Goal: Complete application form

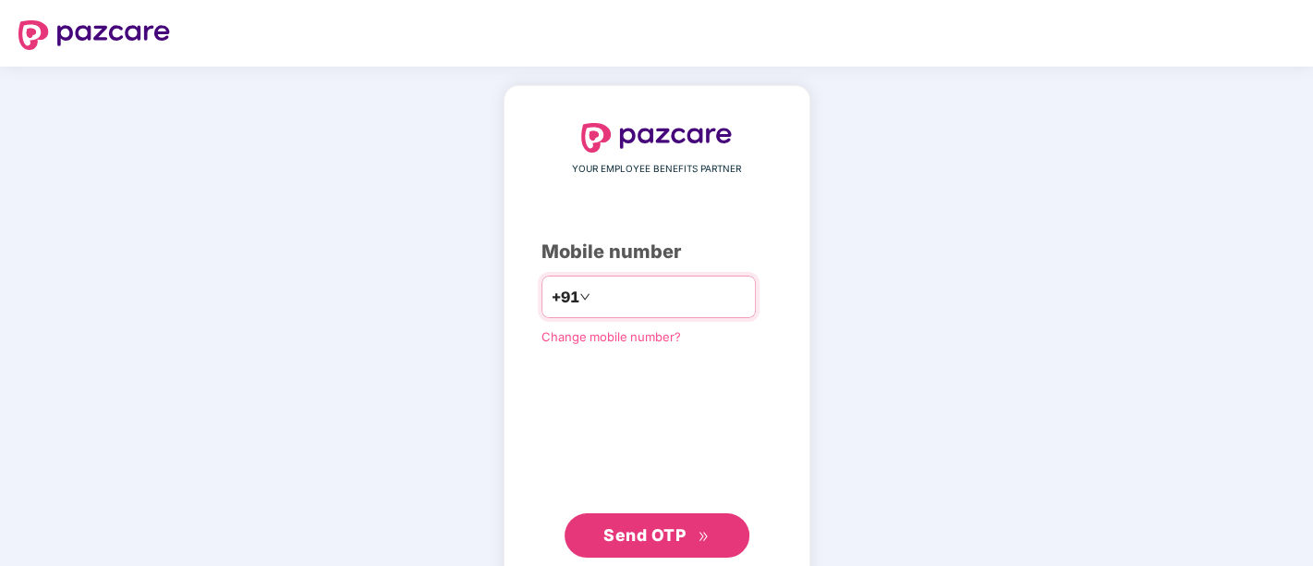
type input "**********"
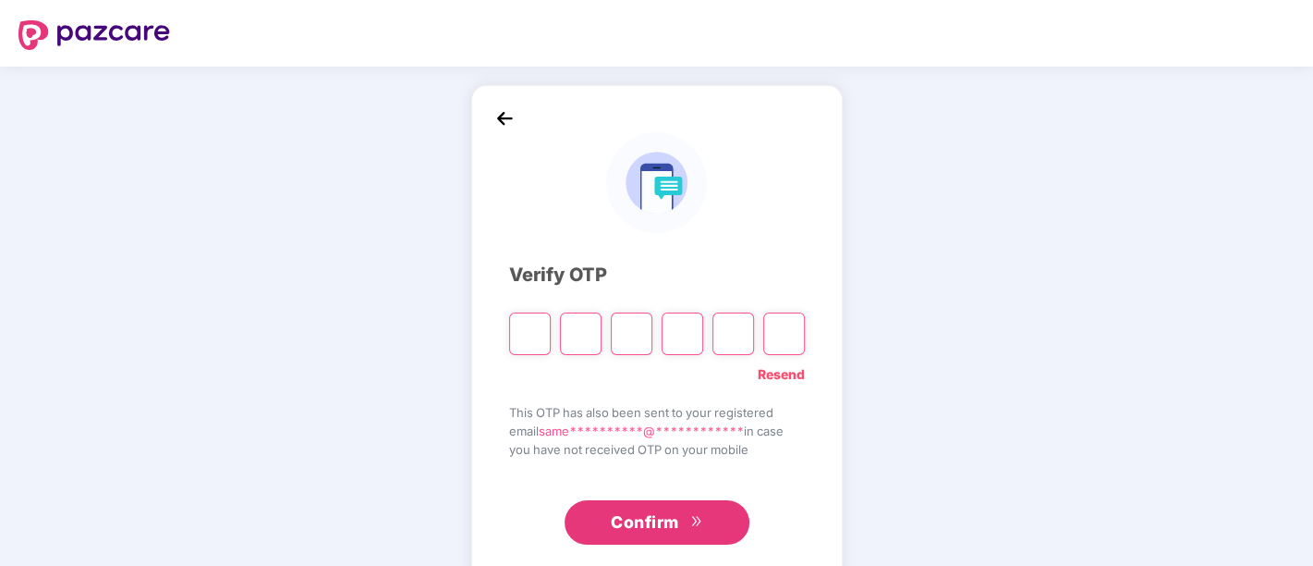
type input "*"
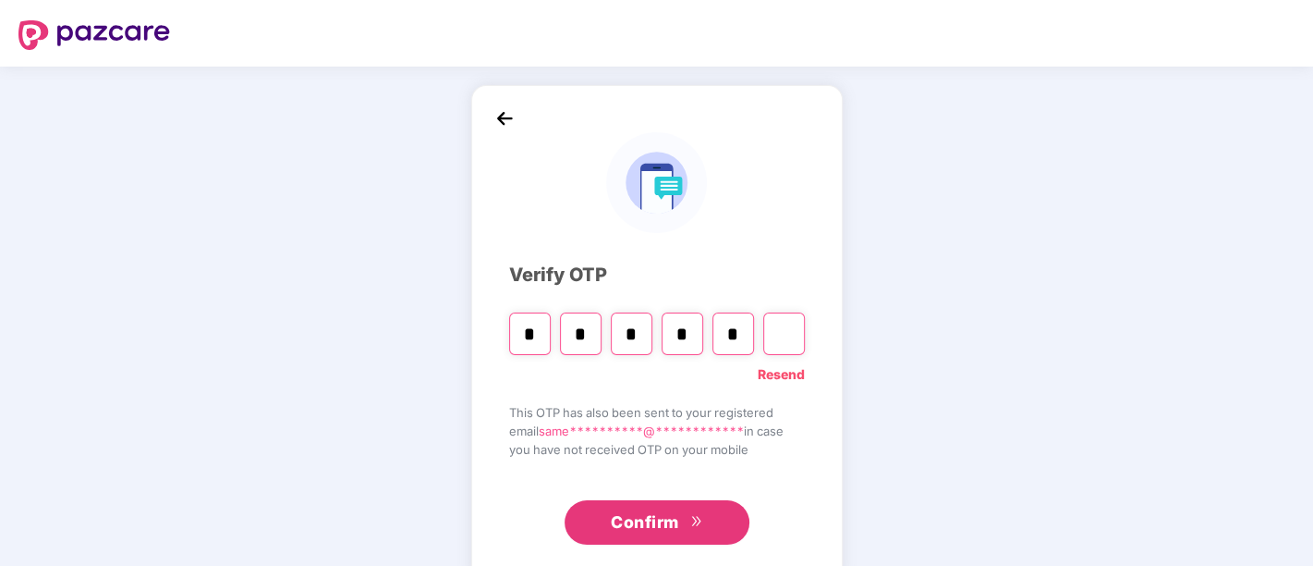
type input "*"
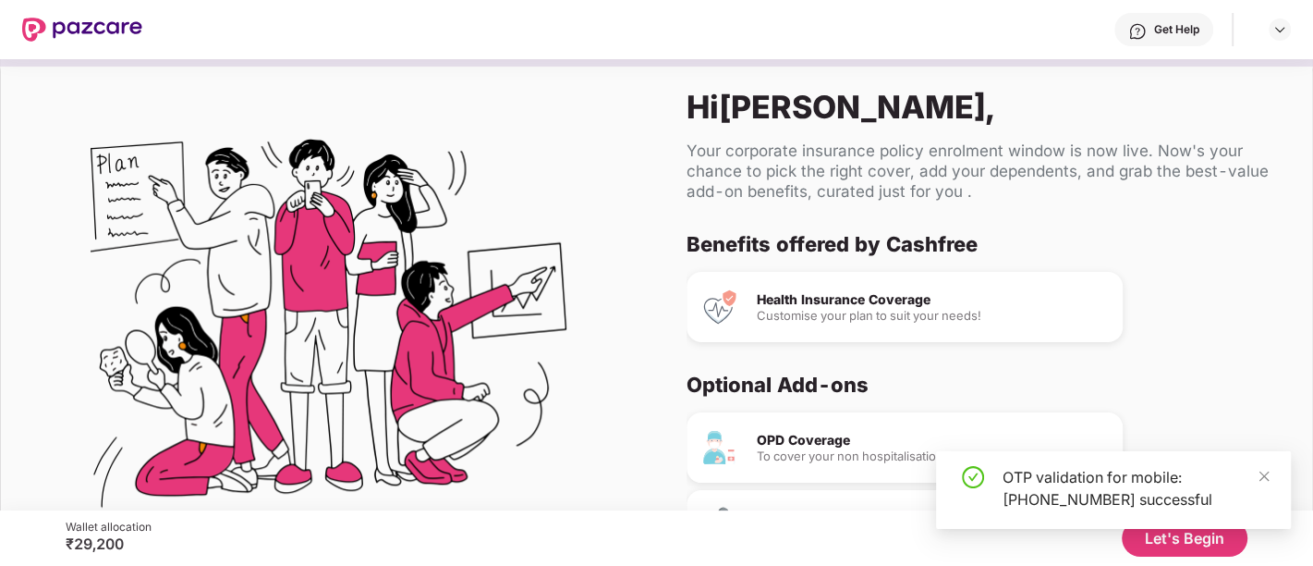
scroll to position [159, 0]
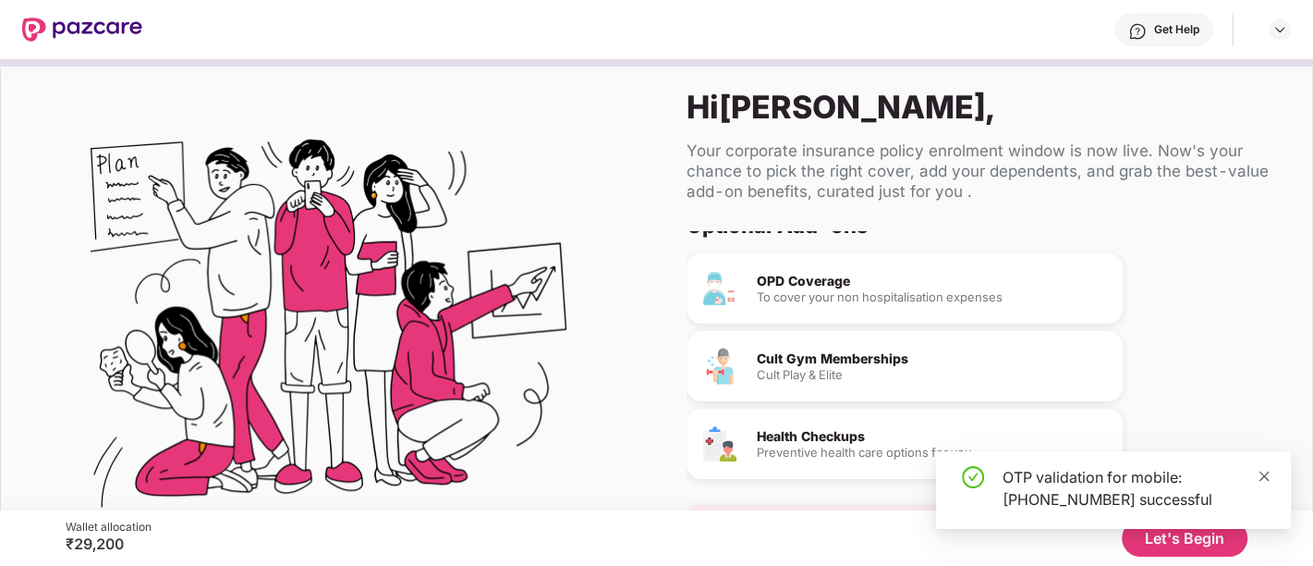
click at [1264, 471] on icon "close" at bounding box center [1264, 475] width 13 height 13
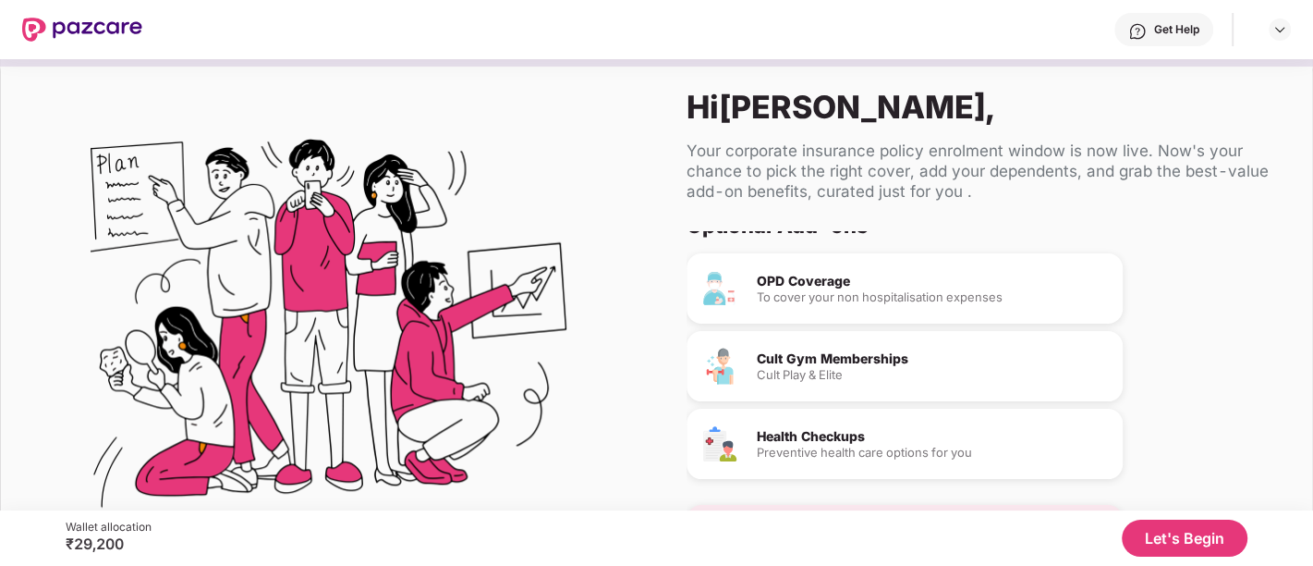
click at [1165, 537] on button "Let's Begin" at bounding box center [1185, 537] width 126 height 37
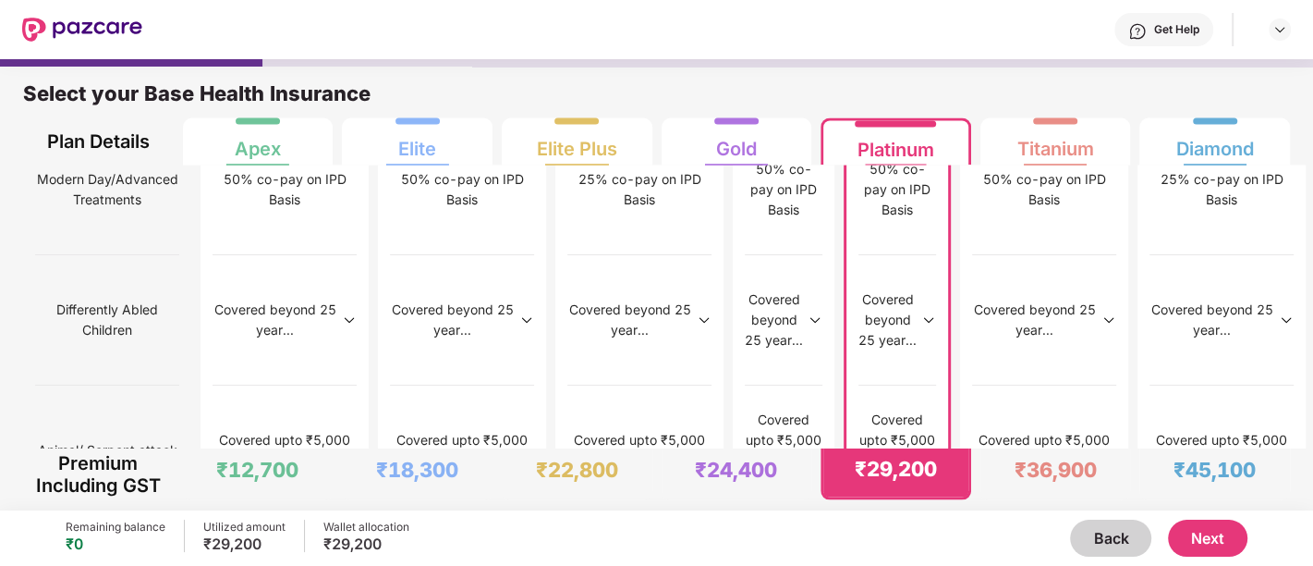
scroll to position [2459, 0]
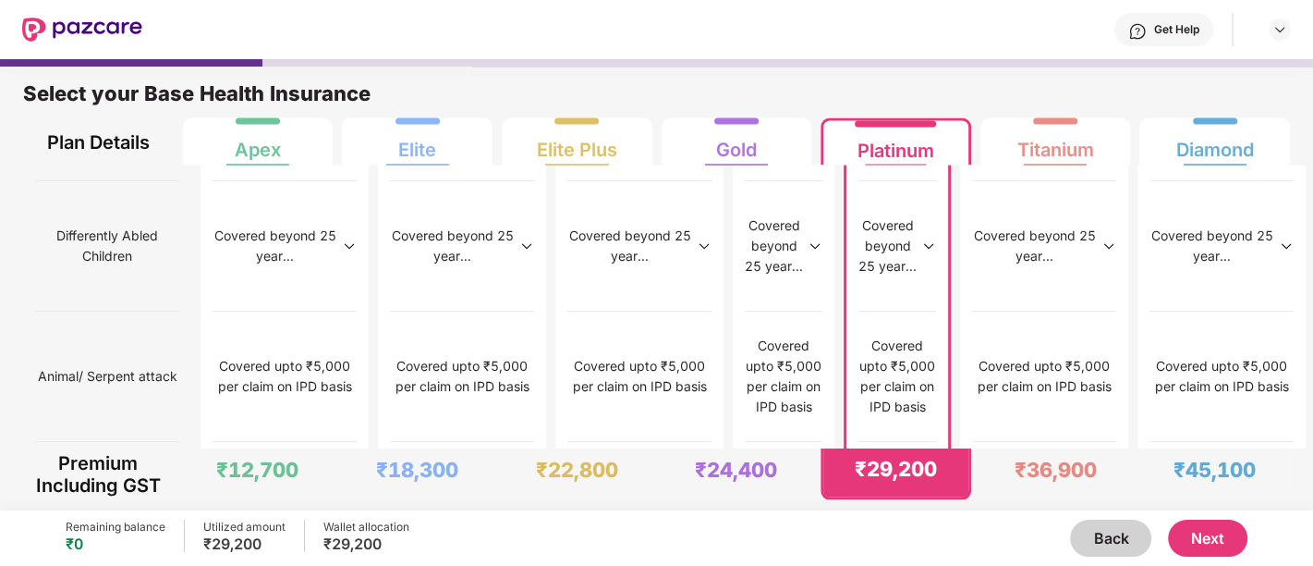
click at [1220, 539] on button "Next" at bounding box center [1207, 537] width 79 height 37
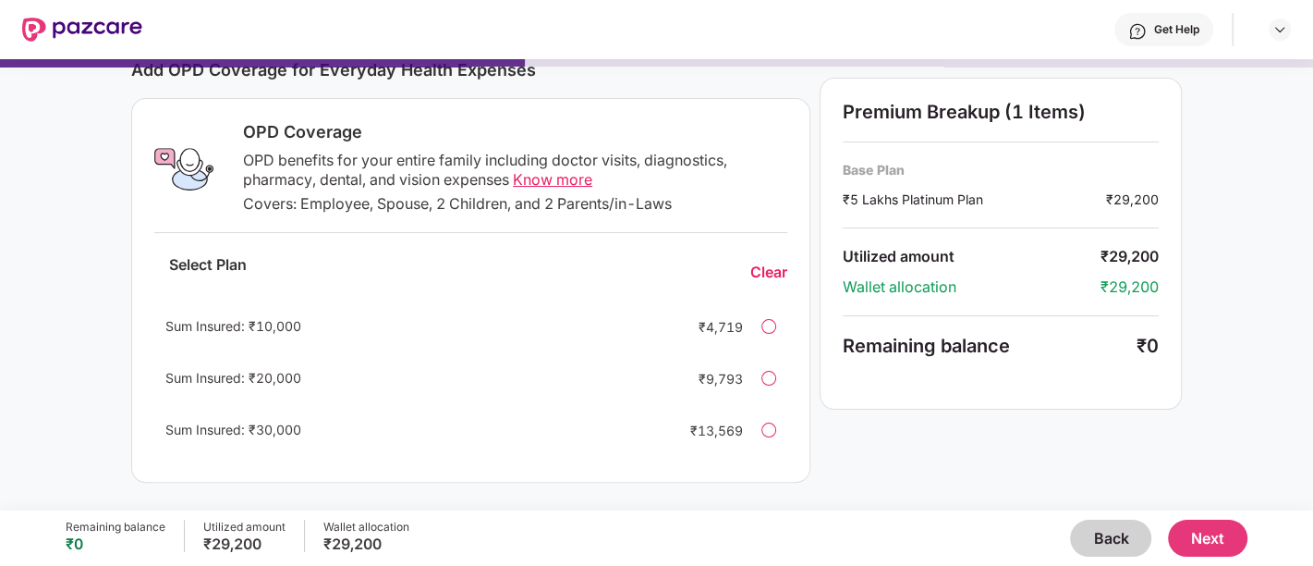
scroll to position [585, 0]
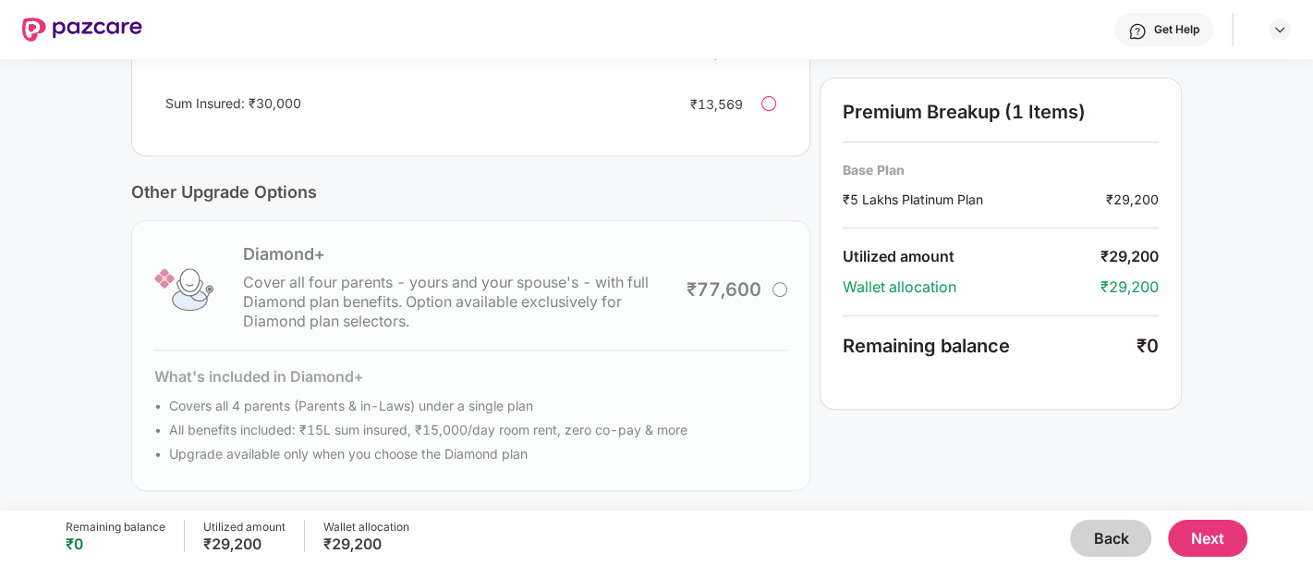
click at [1205, 542] on button "Next" at bounding box center [1207, 537] width 79 height 37
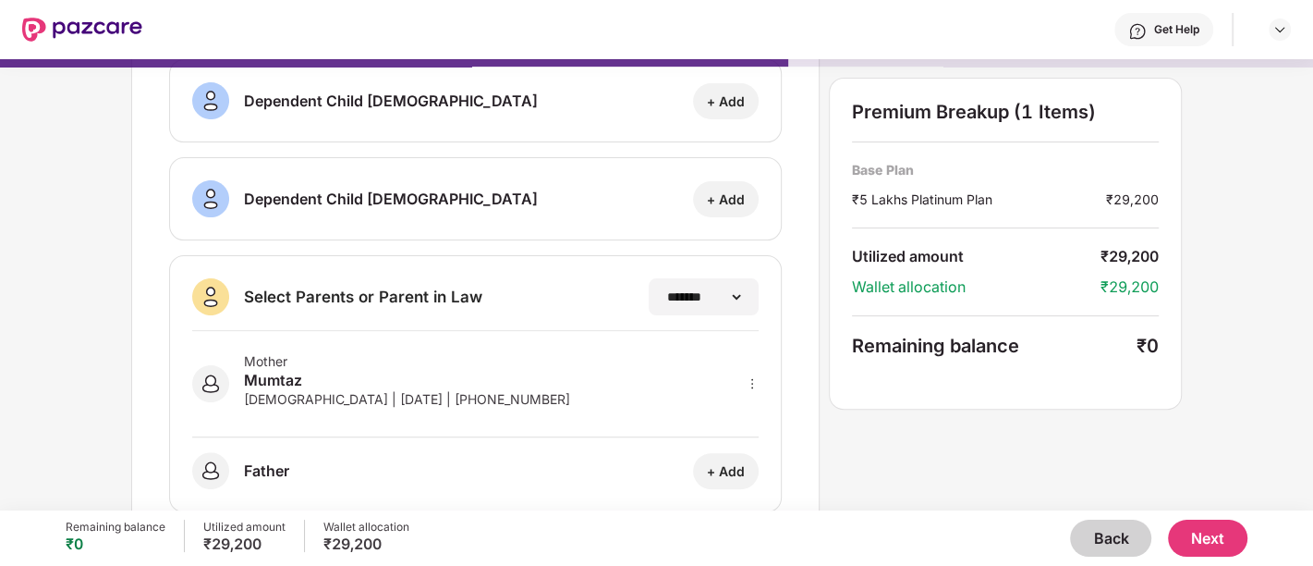
scroll to position [359, 0]
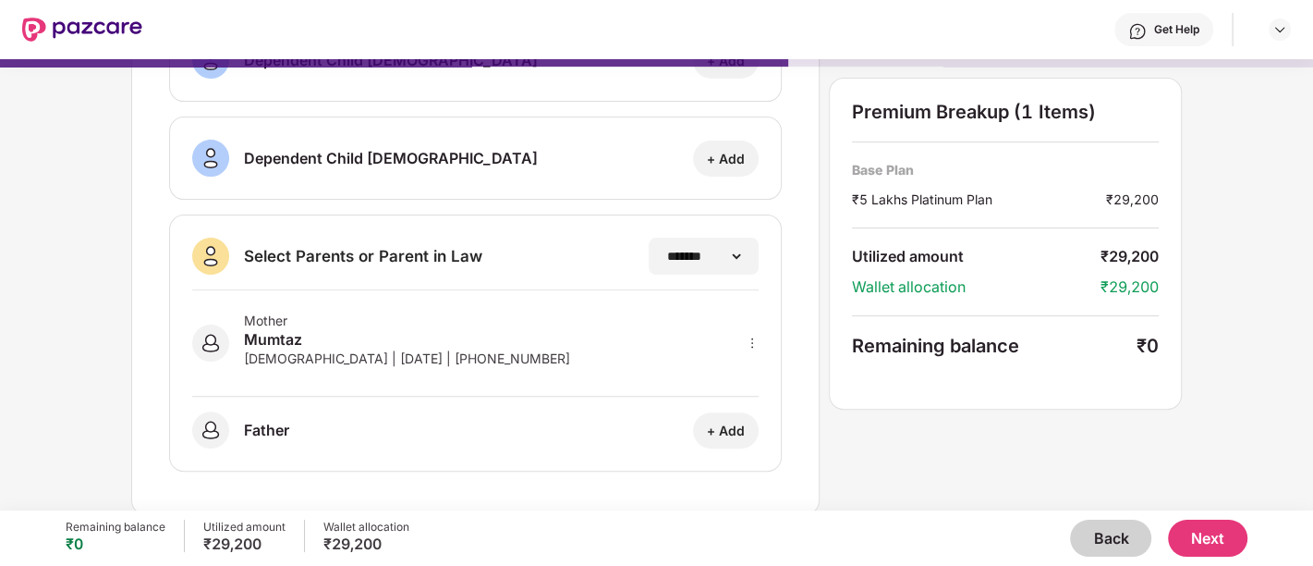
click at [344, 359] on div "[DEMOGRAPHIC_DATA] | [DATE] | [PHONE_NUMBER]" at bounding box center [407, 358] width 326 height 16
click at [1222, 538] on button "Next" at bounding box center [1207, 537] width 79 height 37
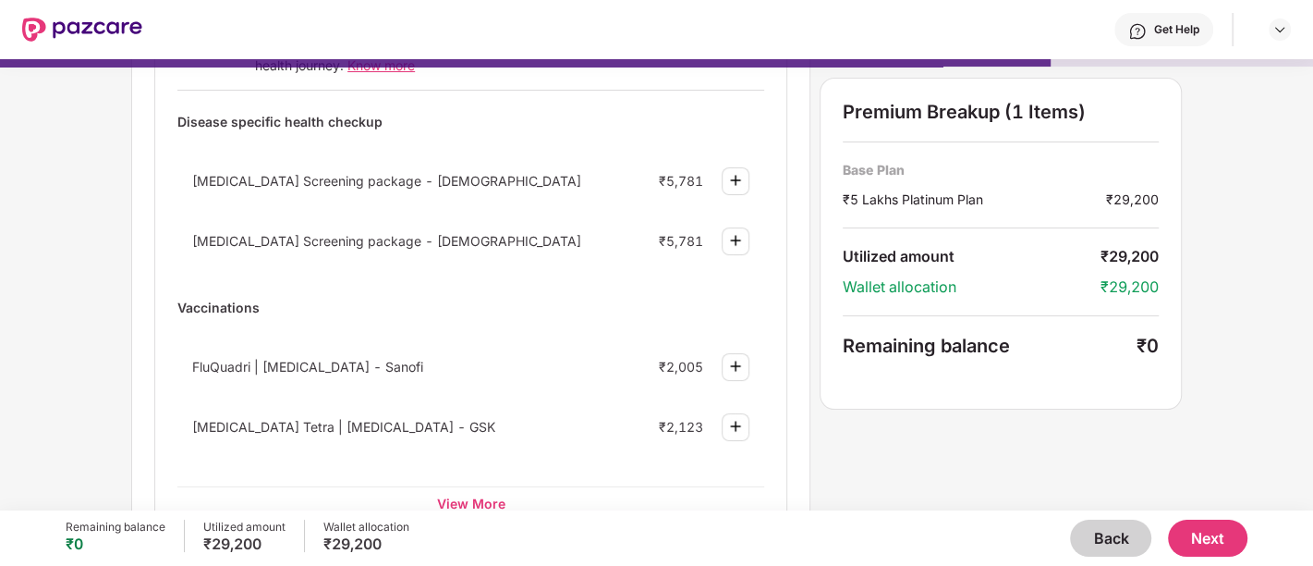
scroll to position [209, 0]
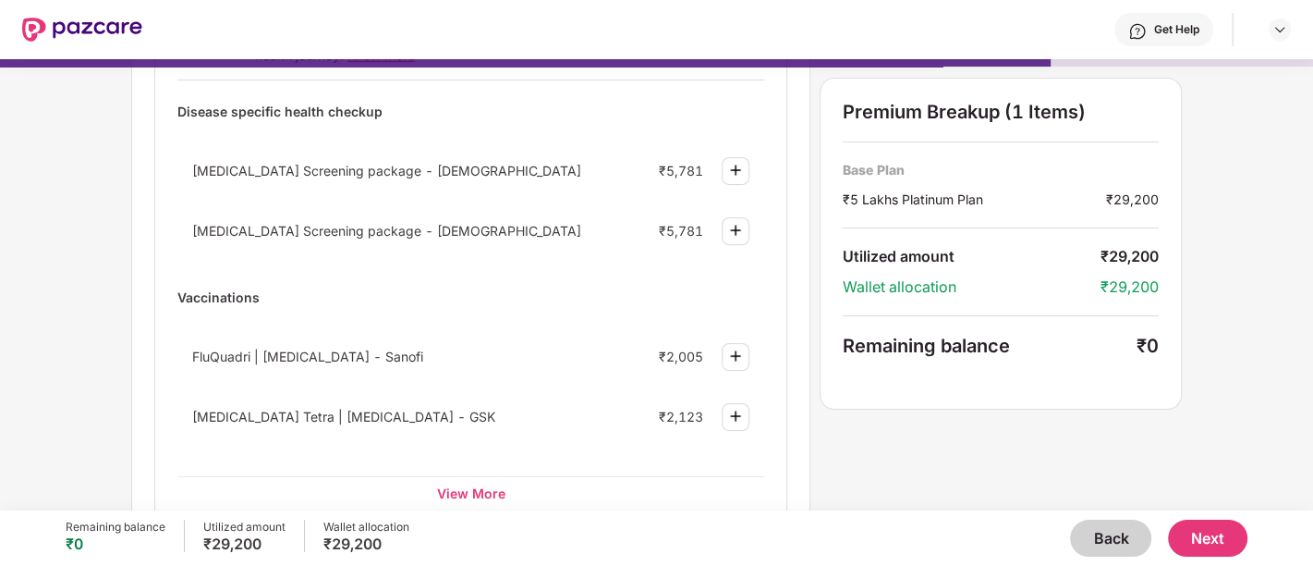
click at [1113, 541] on button "Back" at bounding box center [1110, 537] width 81 height 37
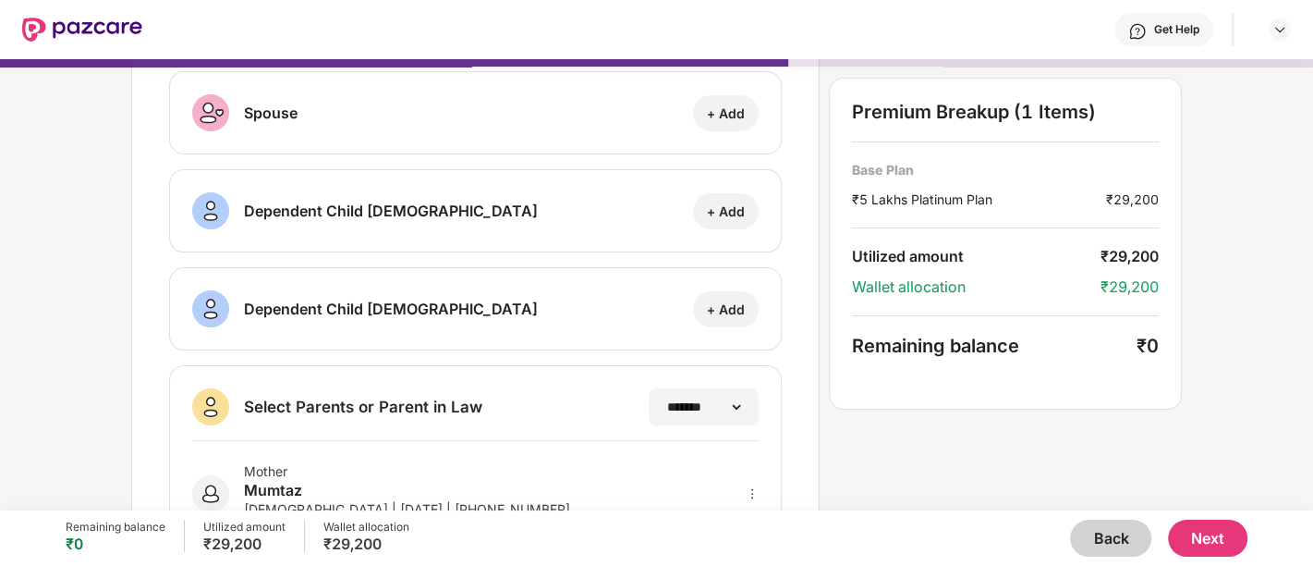
scroll to position [359, 0]
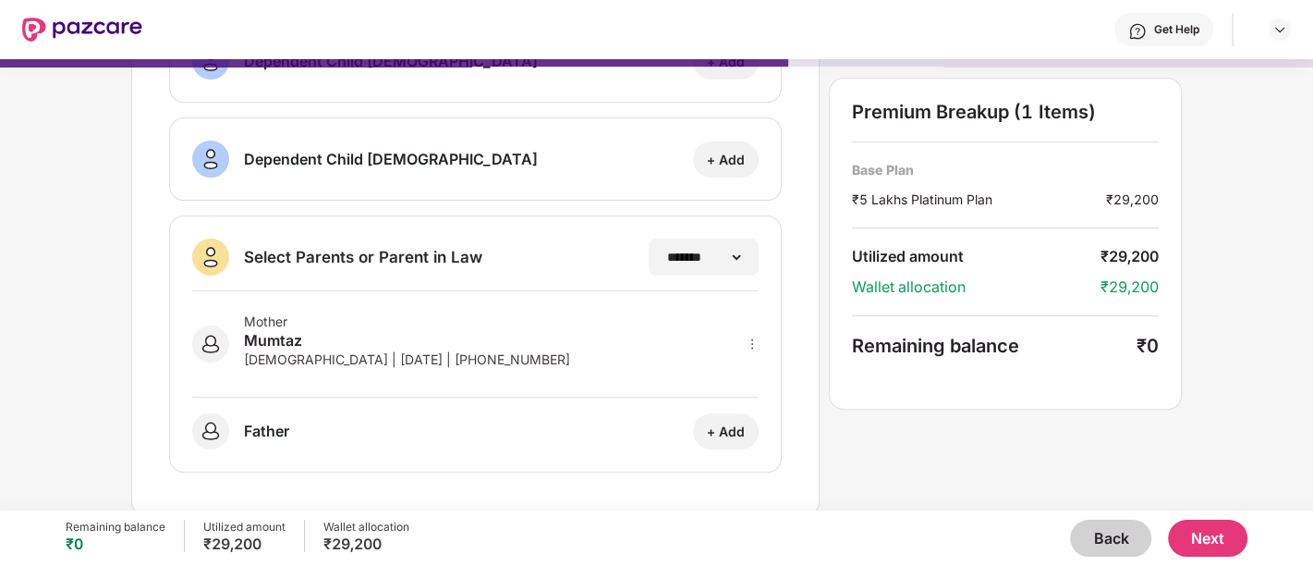
click at [1218, 538] on button "Next" at bounding box center [1207, 537] width 79 height 37
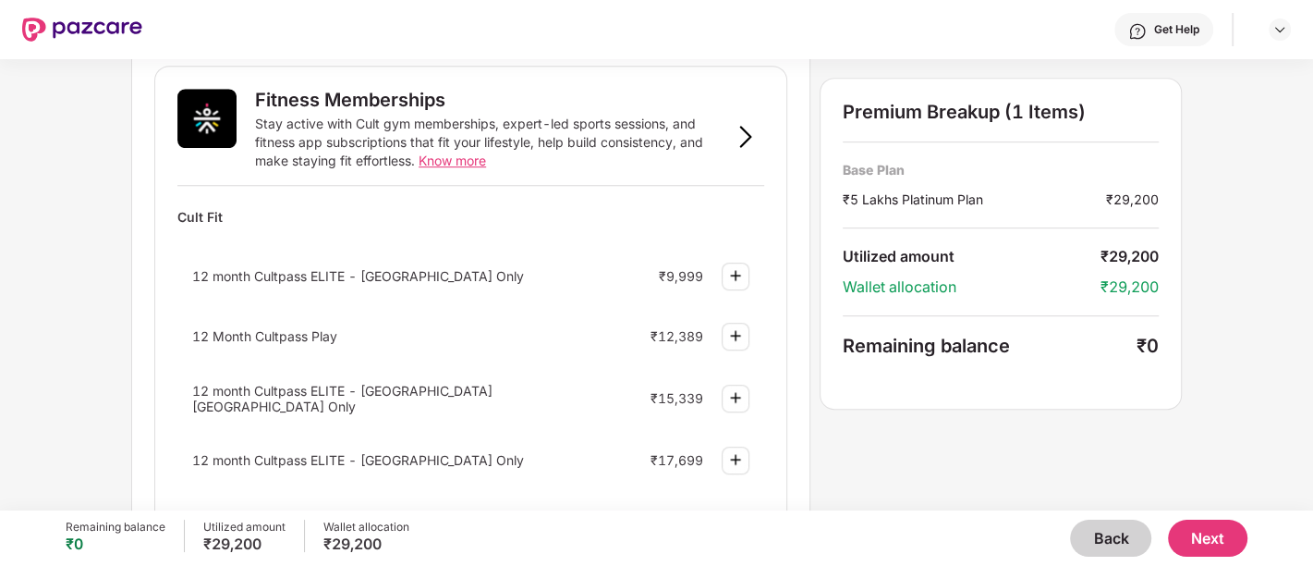
scroll to position [697, 0]
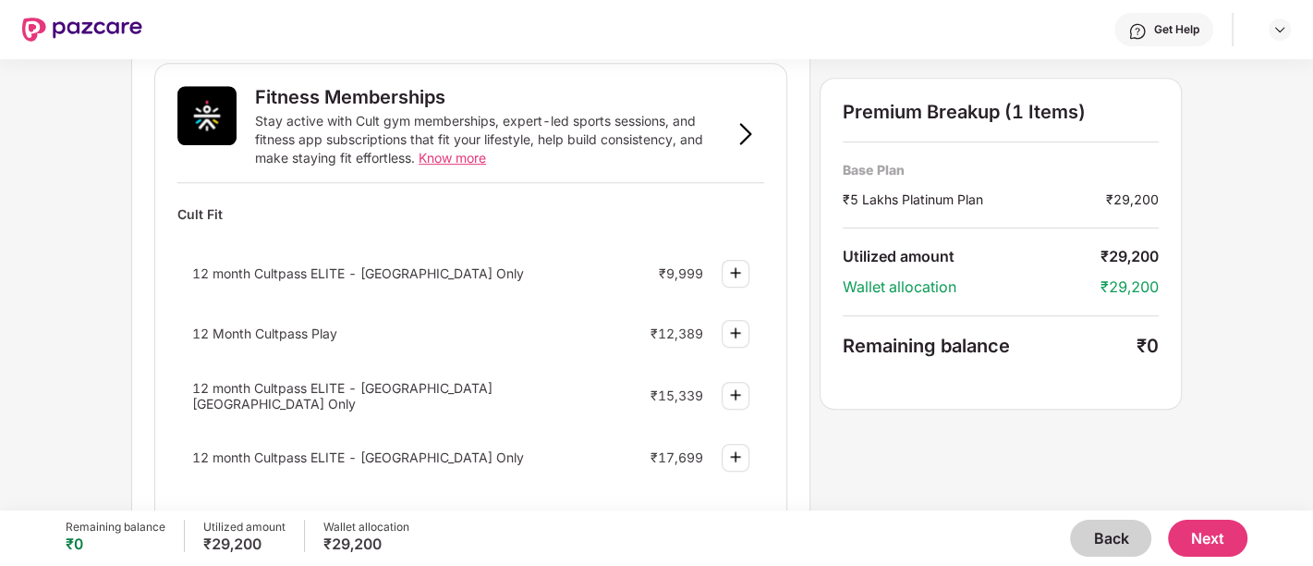
click at [1196, 534] on button "Next" at bounding box center [1207, 537] width 79 height 37
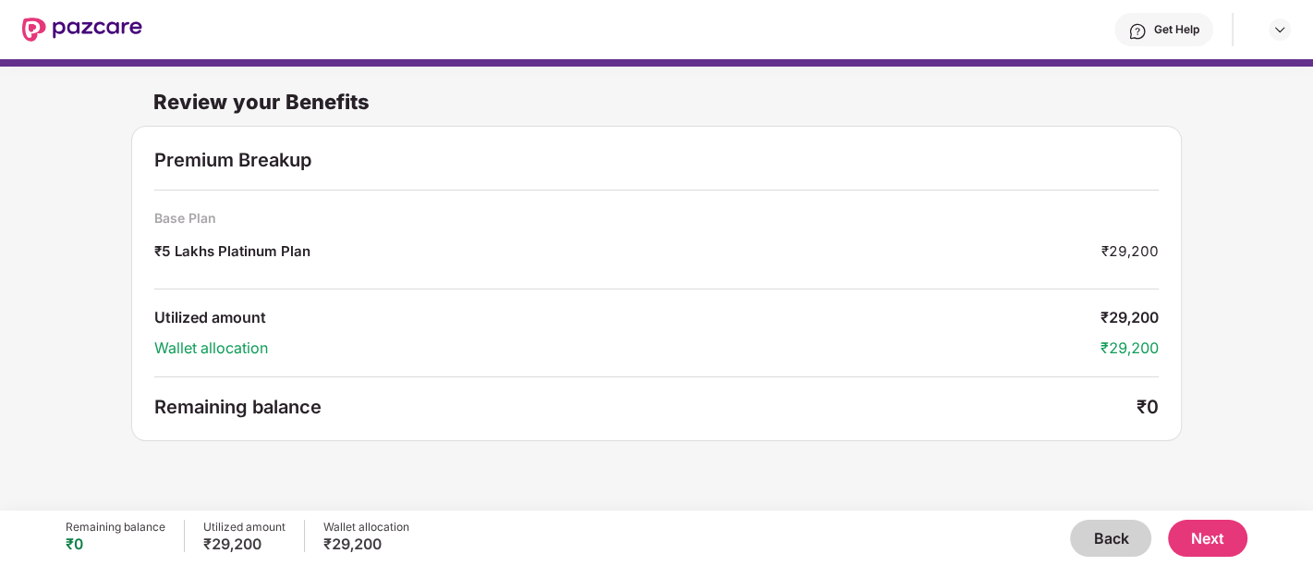
click at [1198, 535] on button "Next" at bounding box center [1207, 537] width 79 height 37
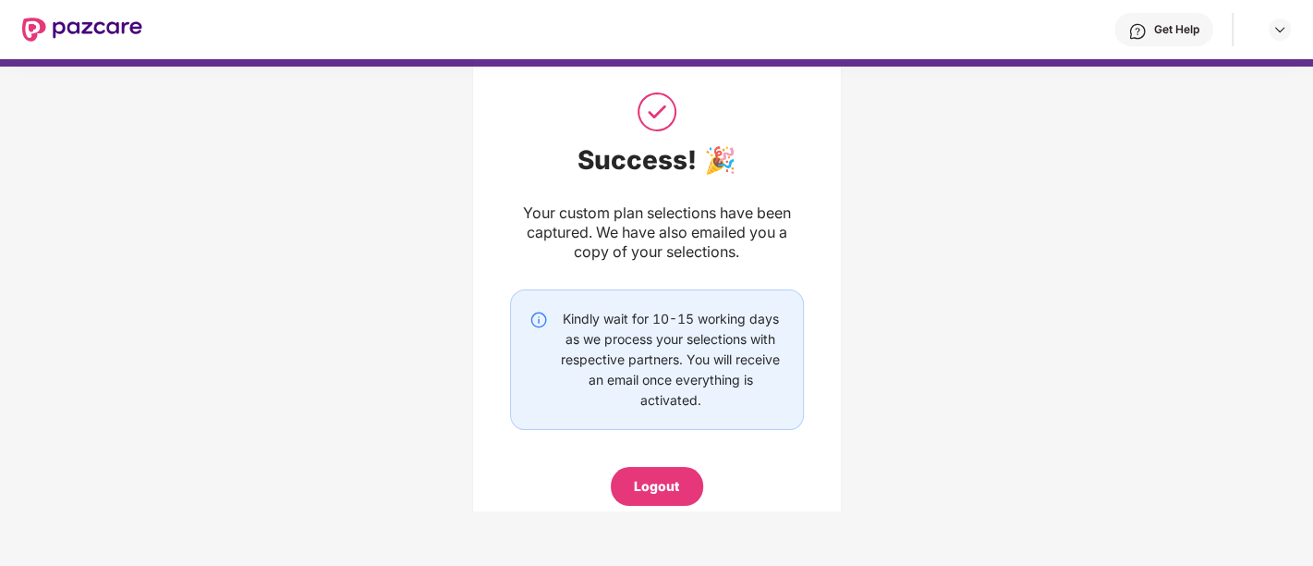
scroll to position [43, 0]
click at [654, 470] on div "Logout" at bounding box center [657, 485] width 92 height 39
